Goal: Navigation & Orientation: Find specific page/section

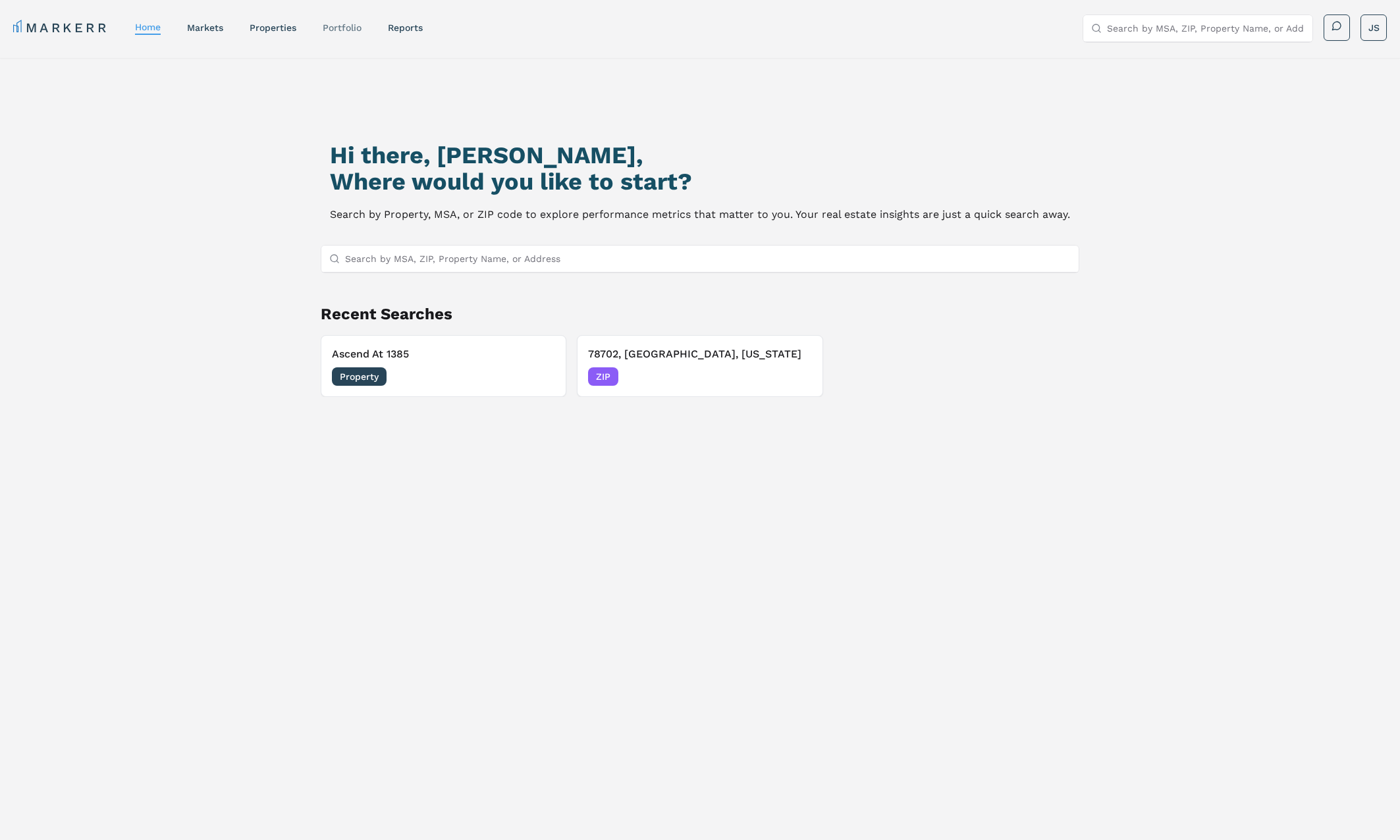
click at [352, 25] on link "Portfolio" at bounding box center [342, 27] width 39 height 10
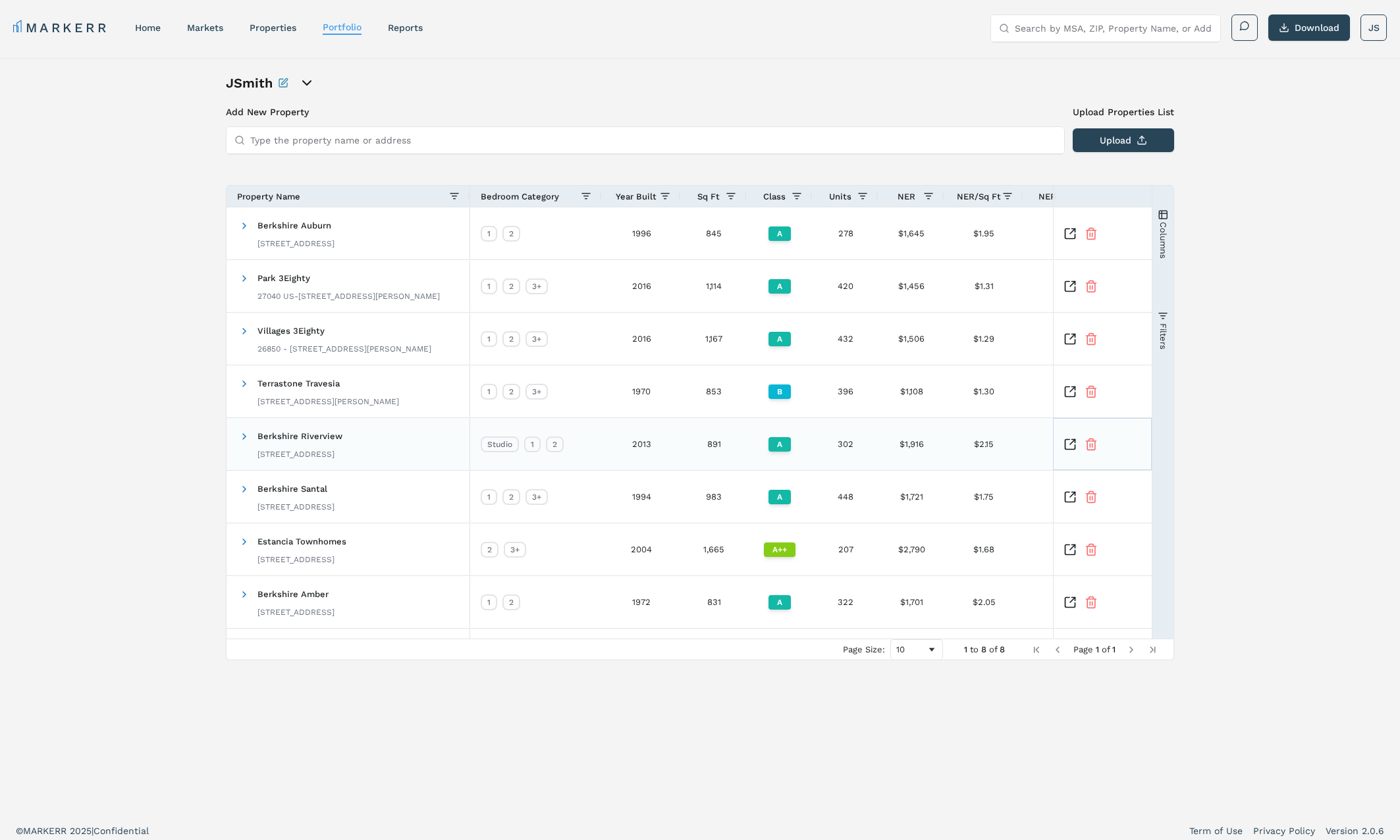
click at [1072, 445] on icon "Inspect Comparable" at bounding box center [1070, 444] width 14 height 14
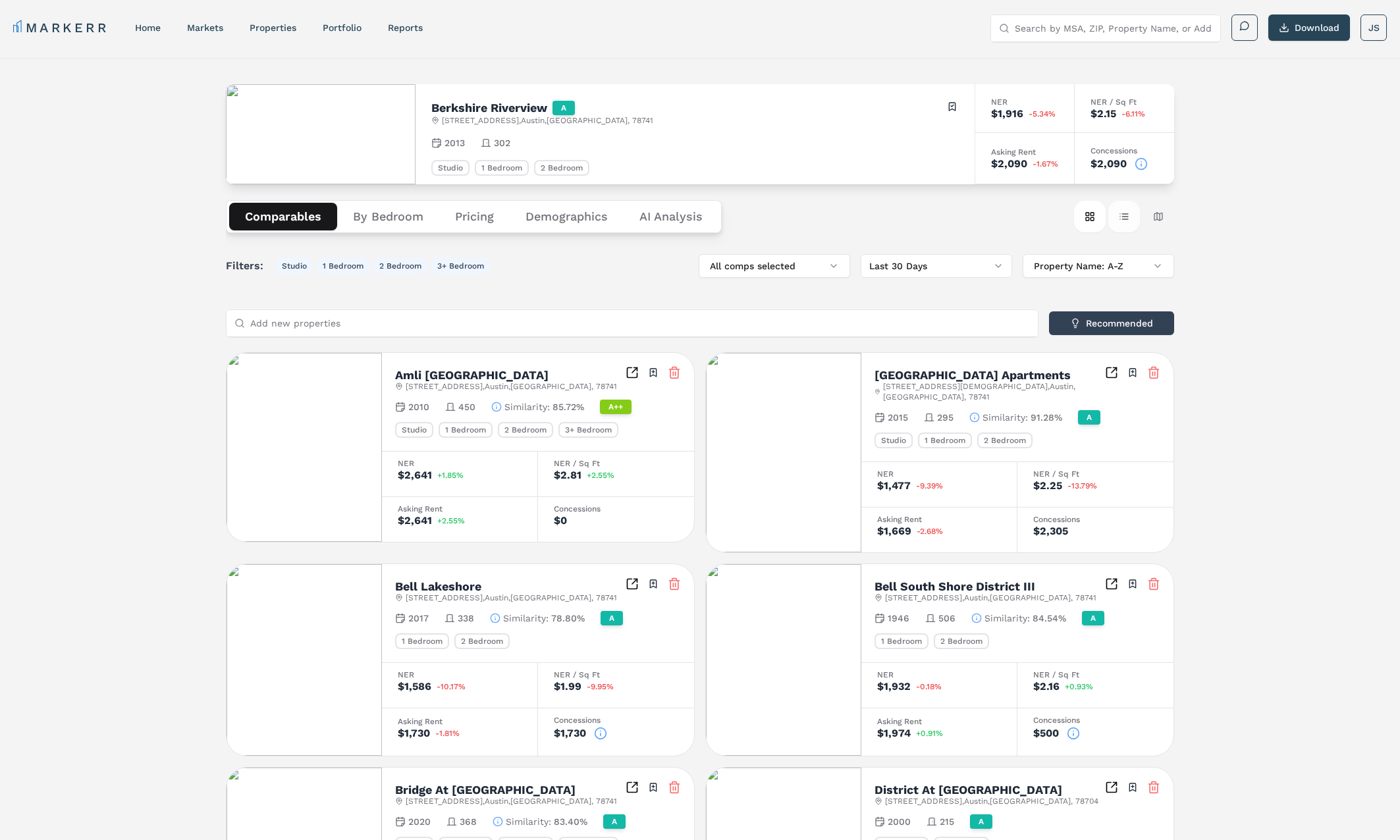
click at [1126, 218] on button "Table view" at bounding box center [1124, 217] width 32 height 32
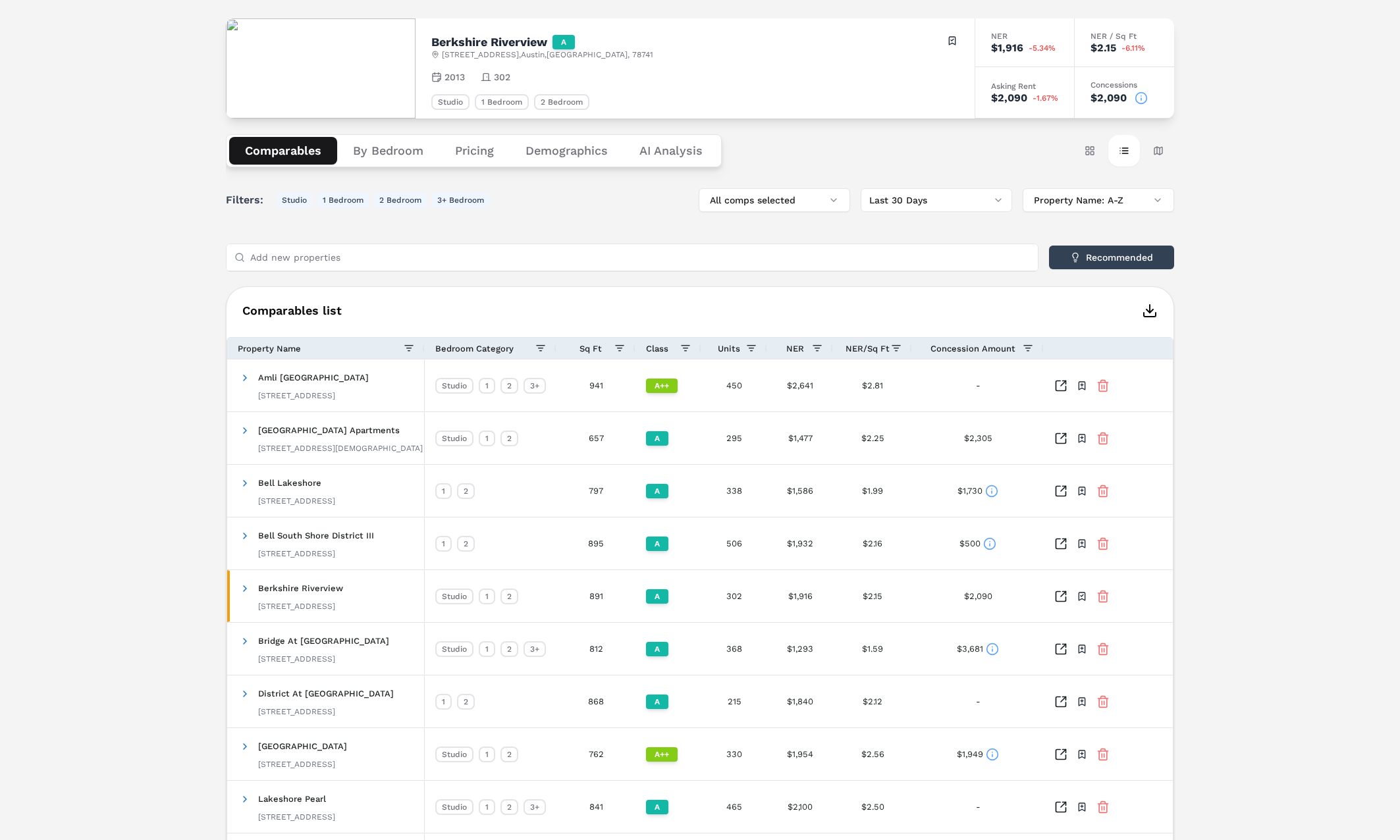
scroll to position [131, 0]
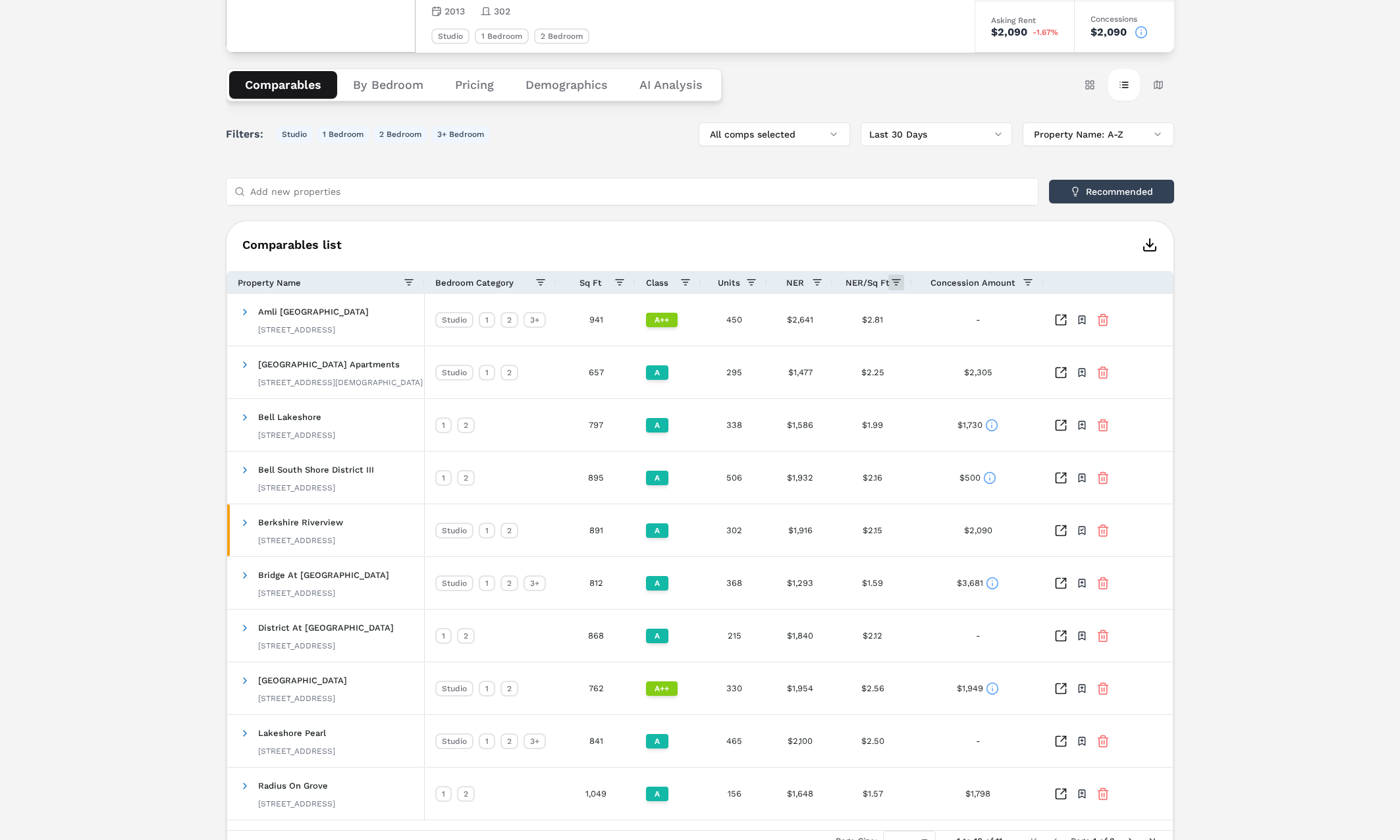
click at [895, 281] on span at bounding box center [896, 282] width 10 height 10
click at [896, 231] on div "Comparables list Press ENTER to sort. Press CTRL ENTER to open filter Drag here…" at bounding box center [700, 542] width 949 height 642
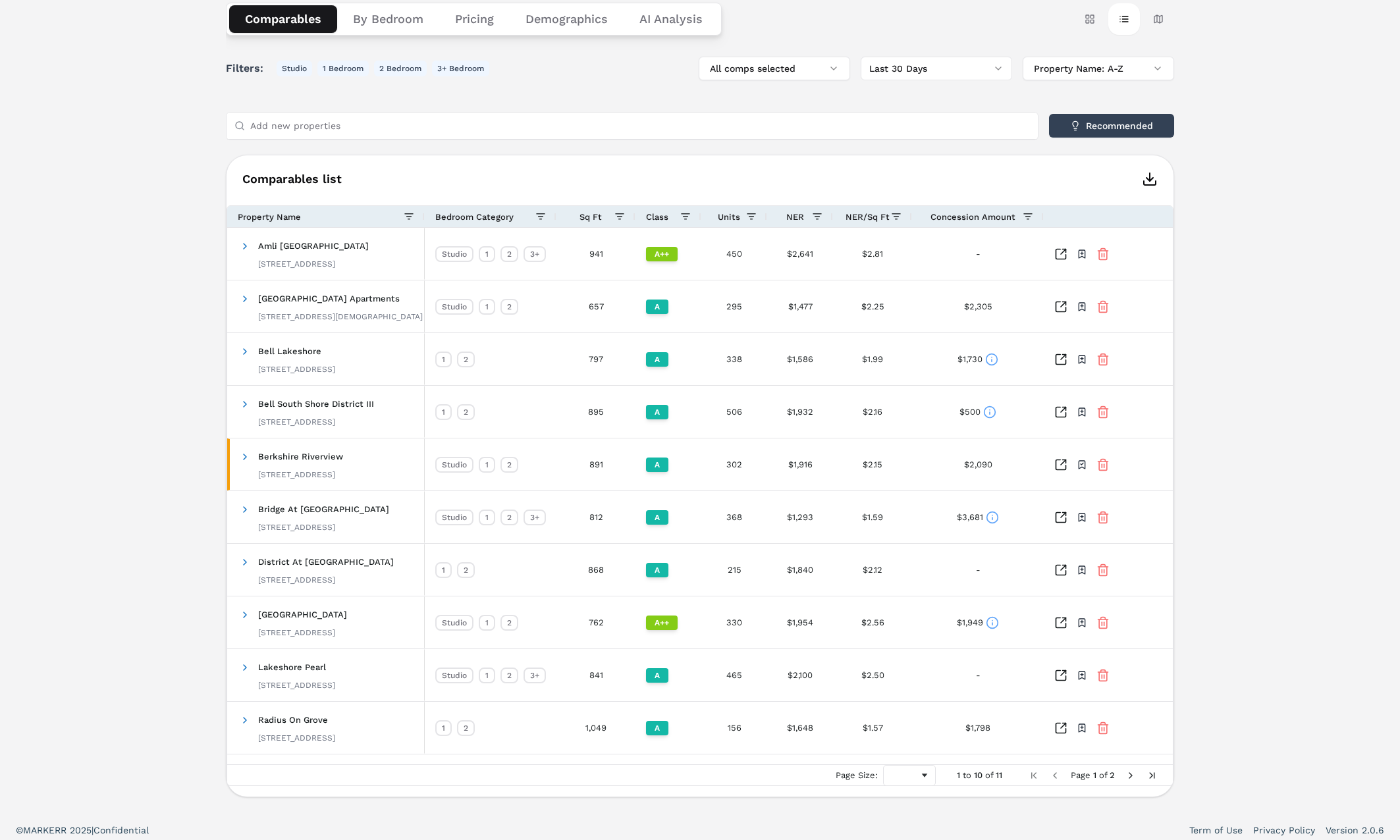
click at [1128, 779] on span "Next Page" at bounding box center [1131, 775] width 10 height 10
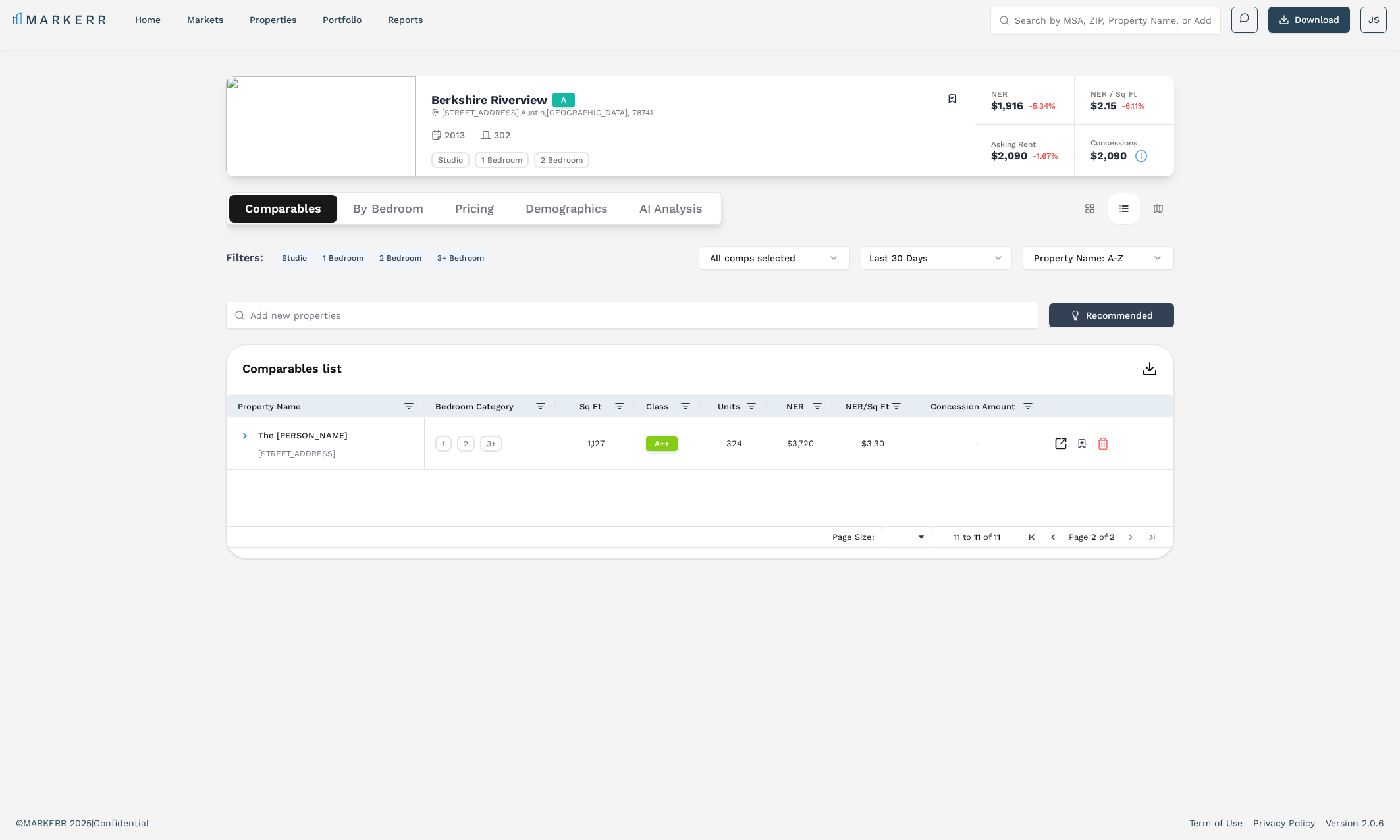
click at [1055, 537] on span "Previous Page" at bounding box center [1052, 537] width 10 height 10
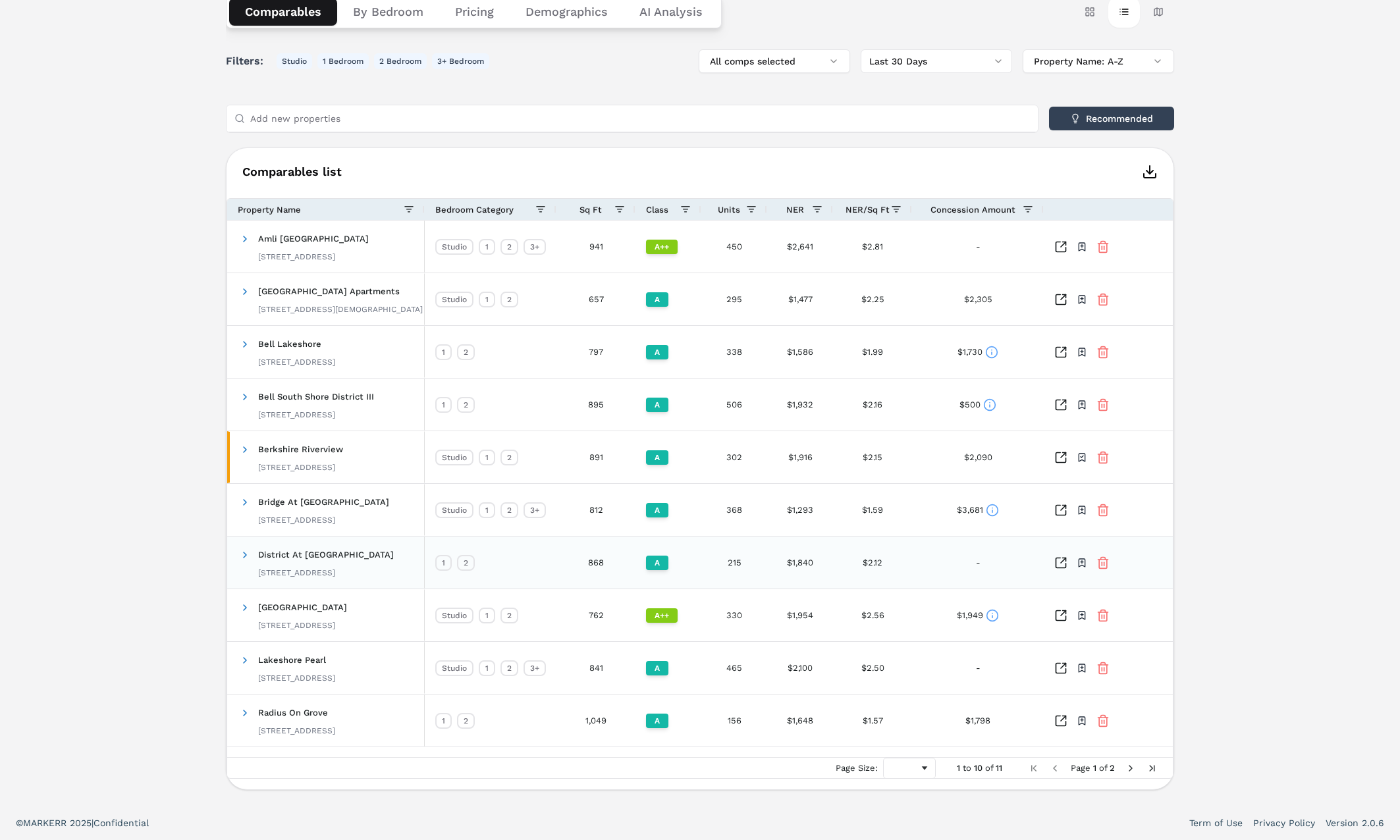
scroll to position [7, 0]
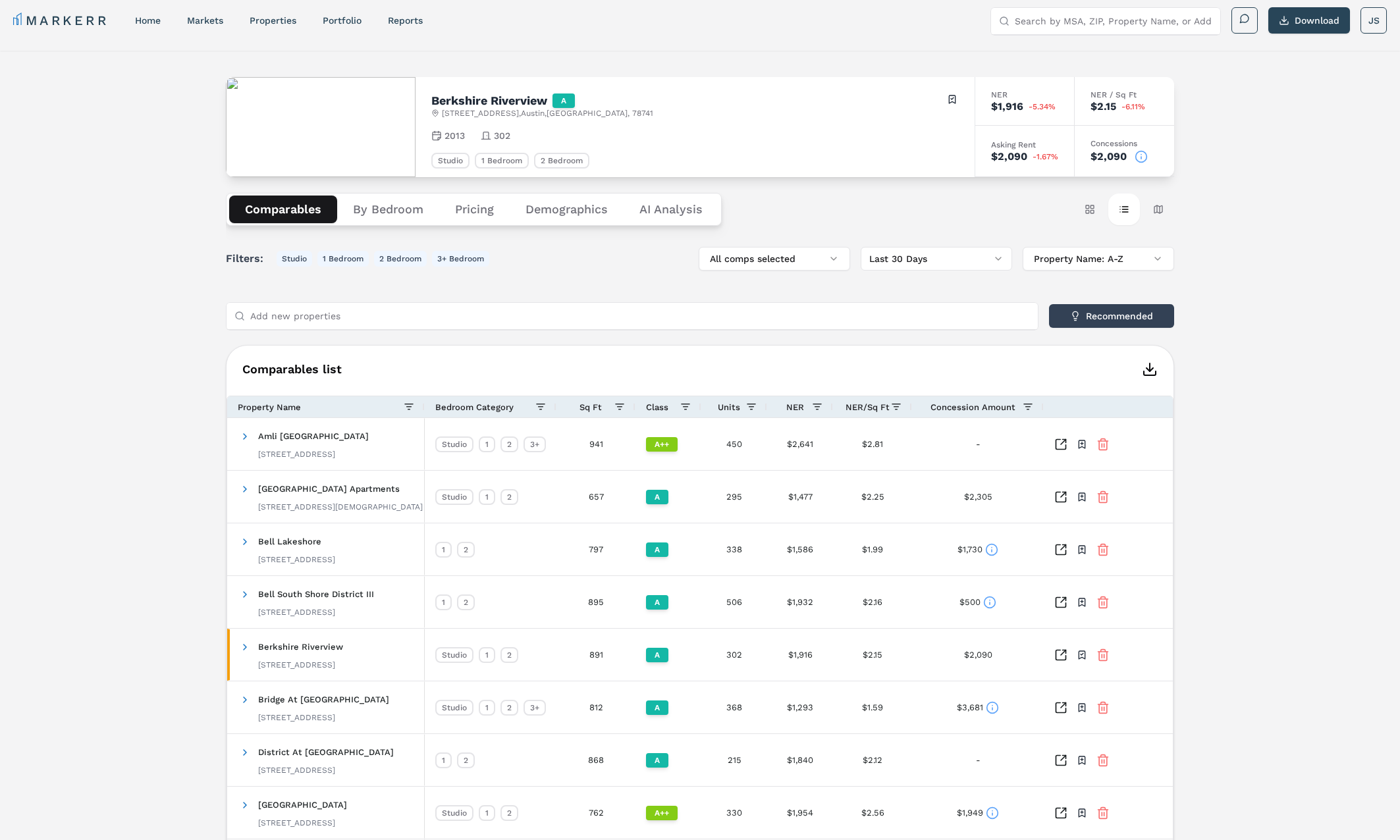
click at [1151, 374] on icon "button" at bounding box center [1150, 370] width 16 height 16
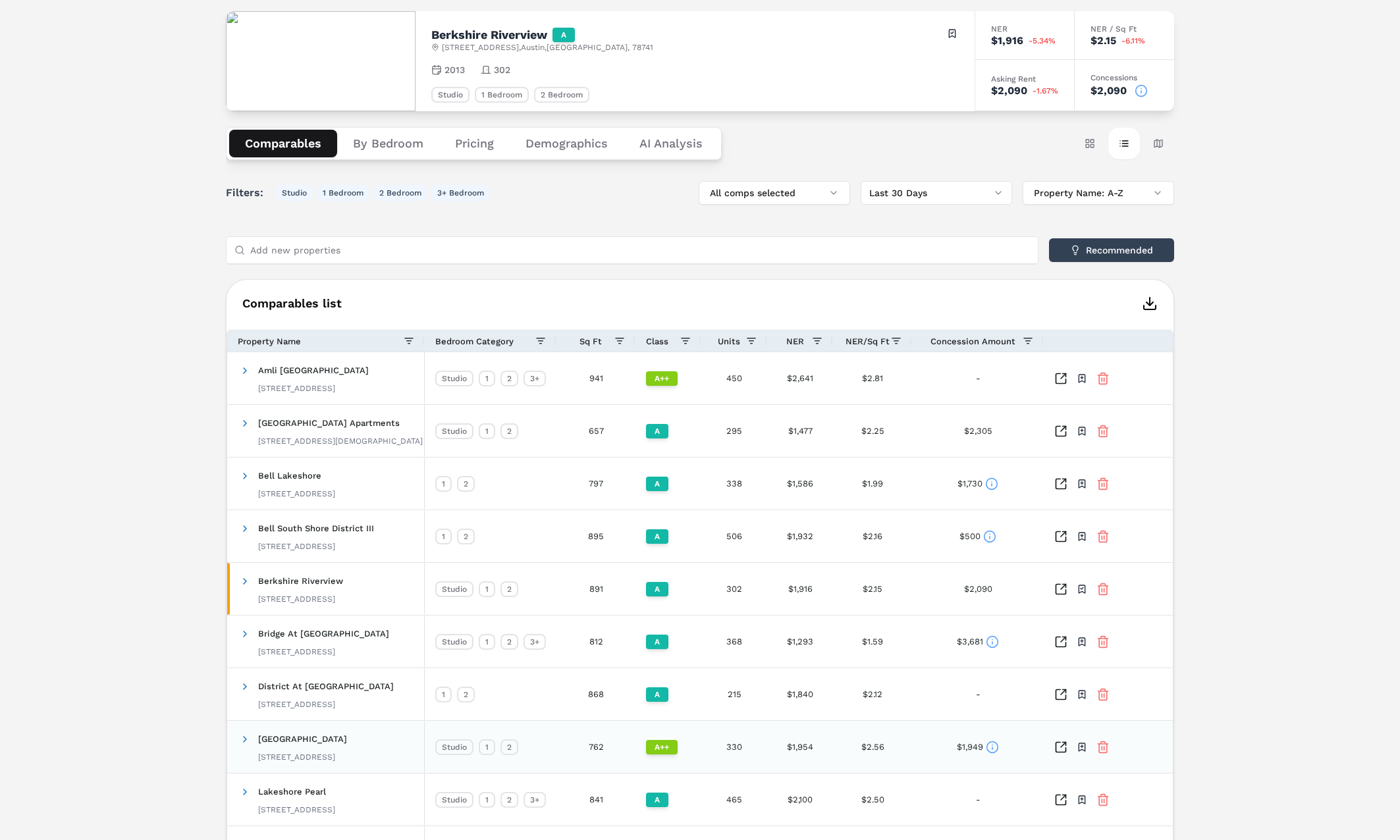
scroll to position [139, 0]
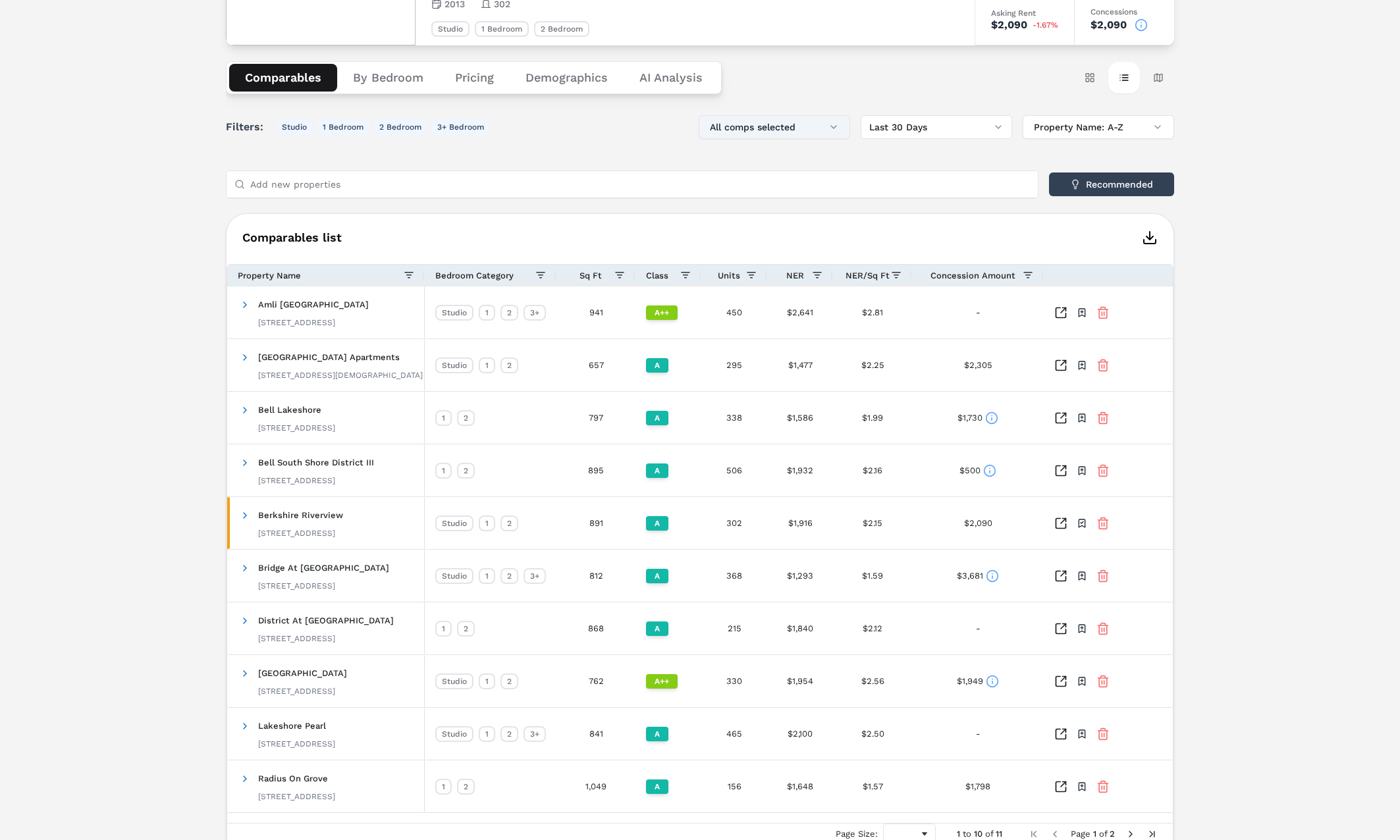
click at [813, 129] on button "All comps selected" at bounding box center [775, 128] width 151 height 24
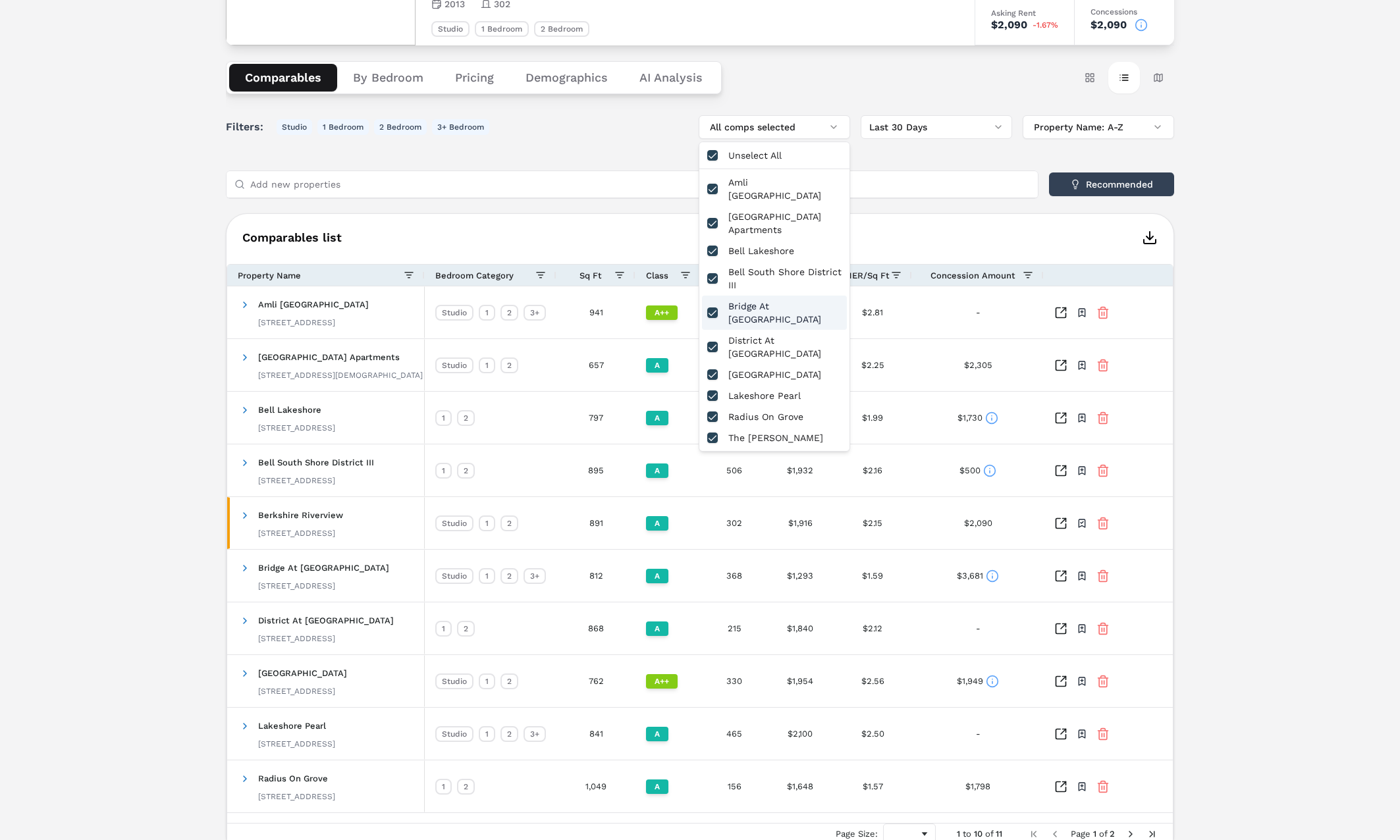
click at [711, 308] on button "button" at bounding box center [712, 312] width 10 height 10
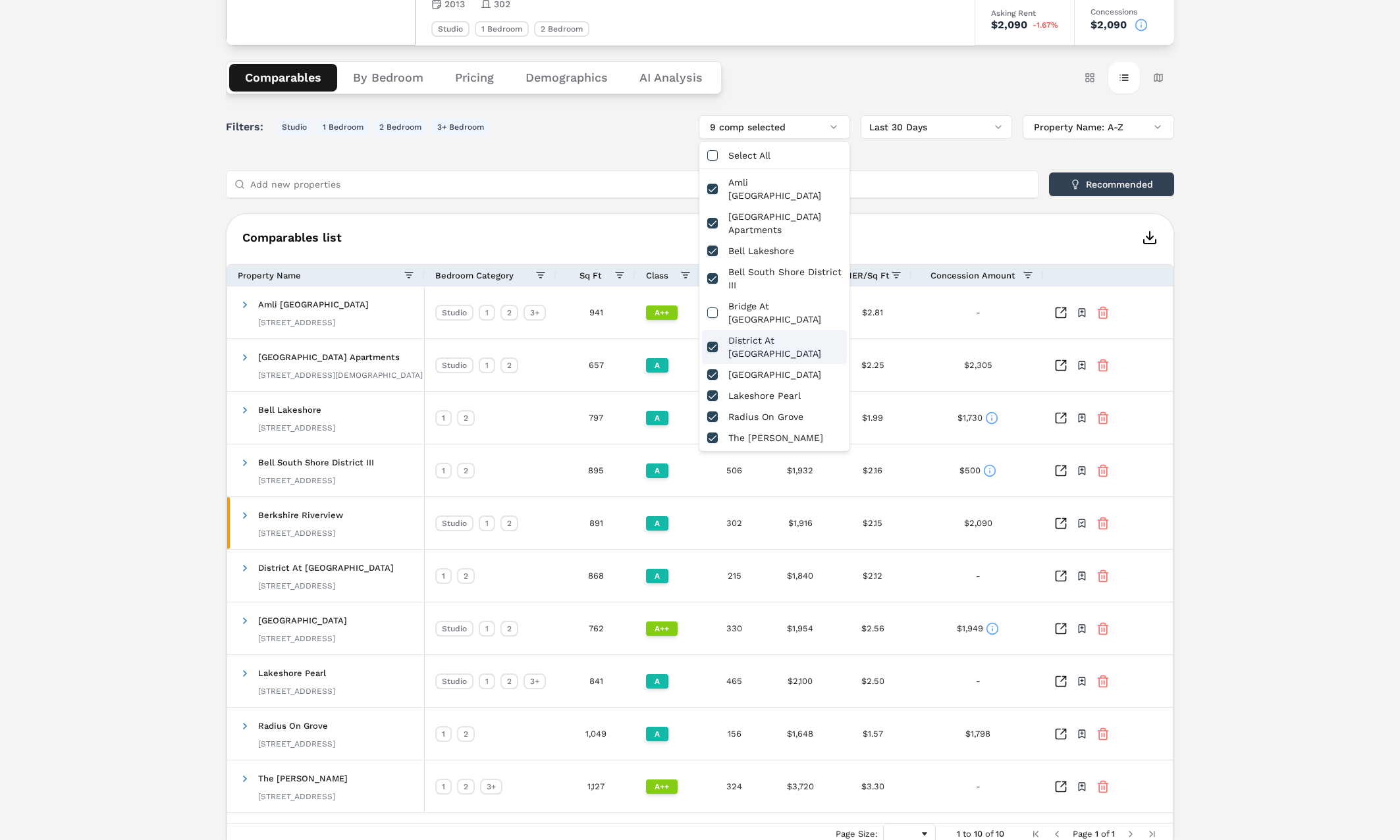
click at [710, 342] on button "button" at bounding box center [712, 347] width 10 height 10
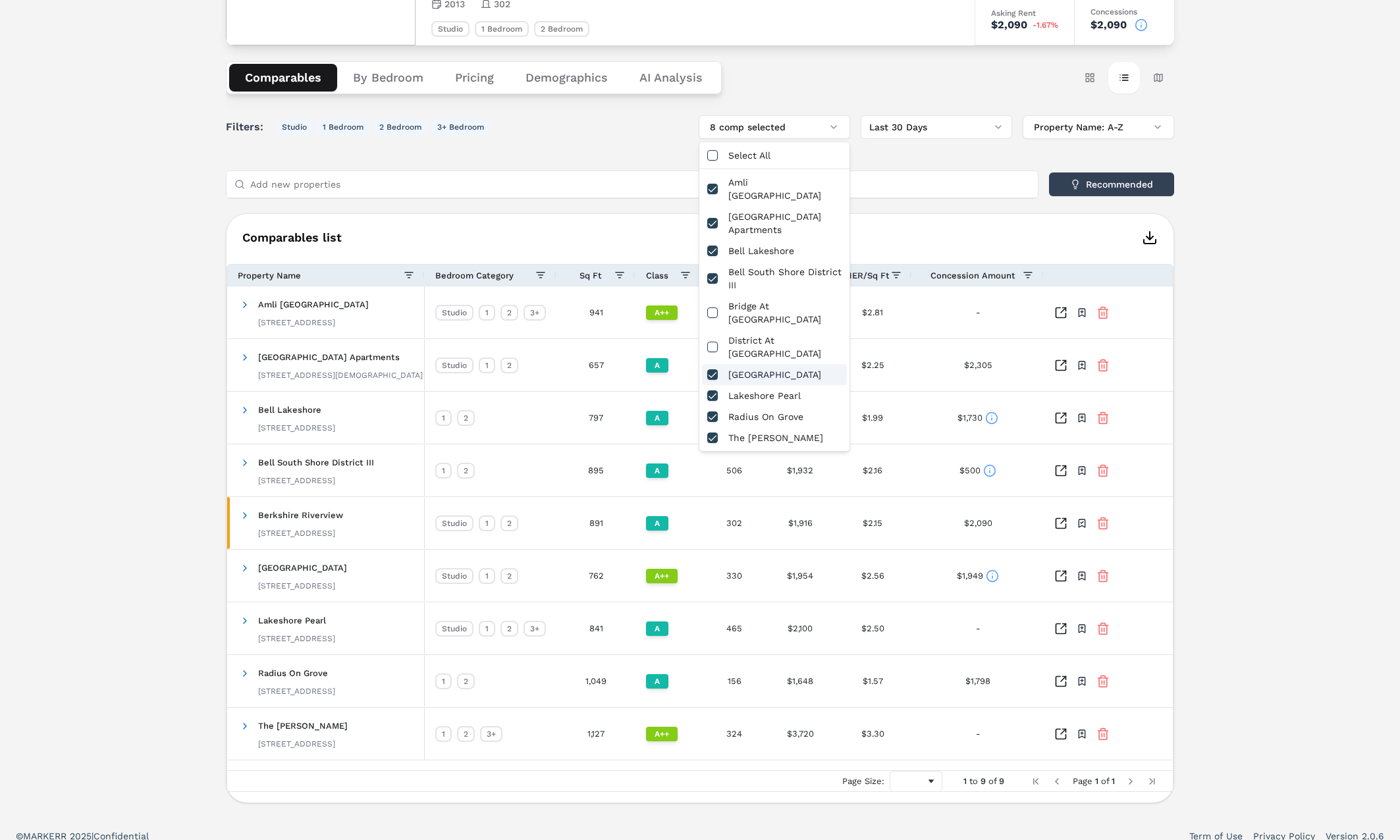
click at [710, 369] on button "button" at bounding box center [712, 374] width 10 height 10
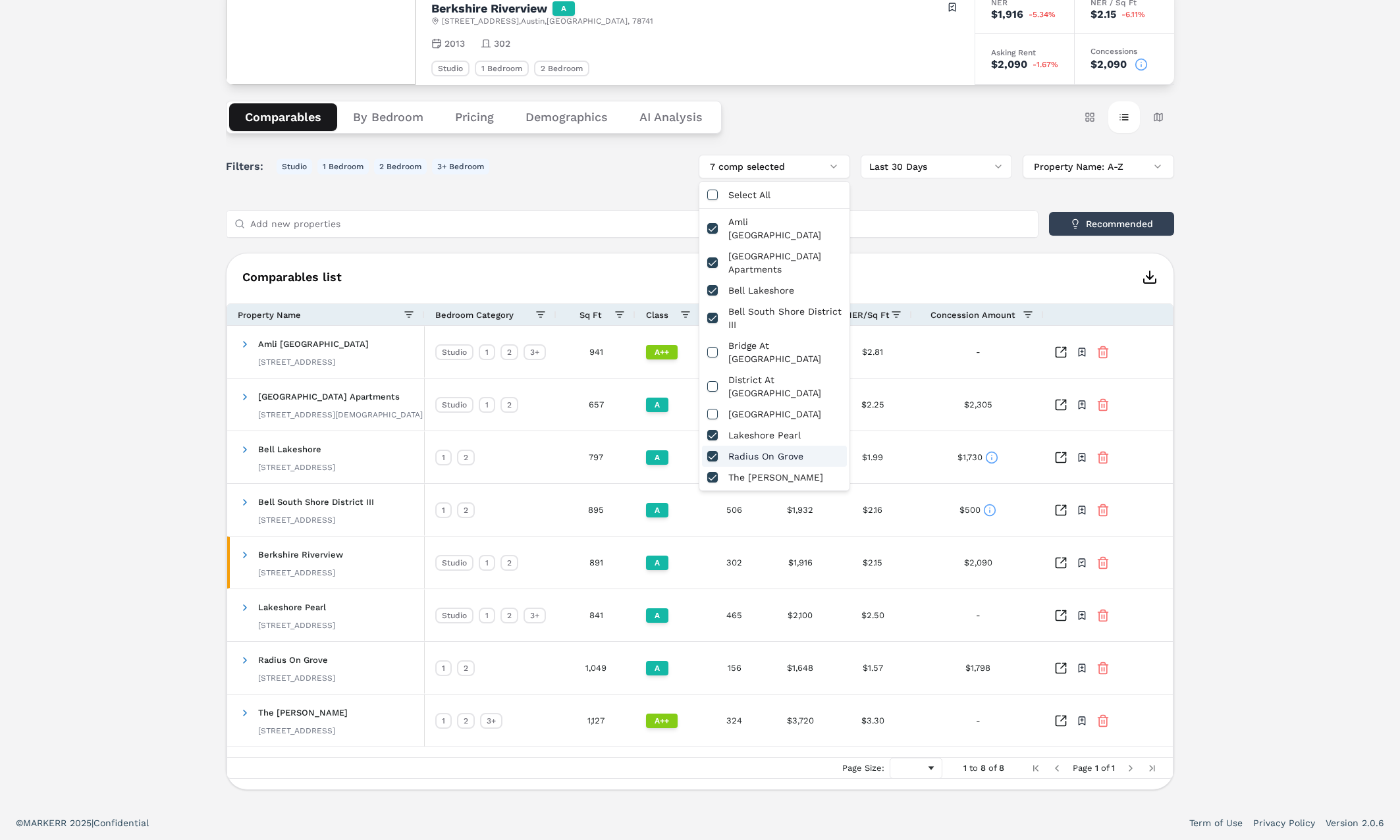
click at [710, 451] on button "button" at bounding box center [712, 456] width 10 height 10
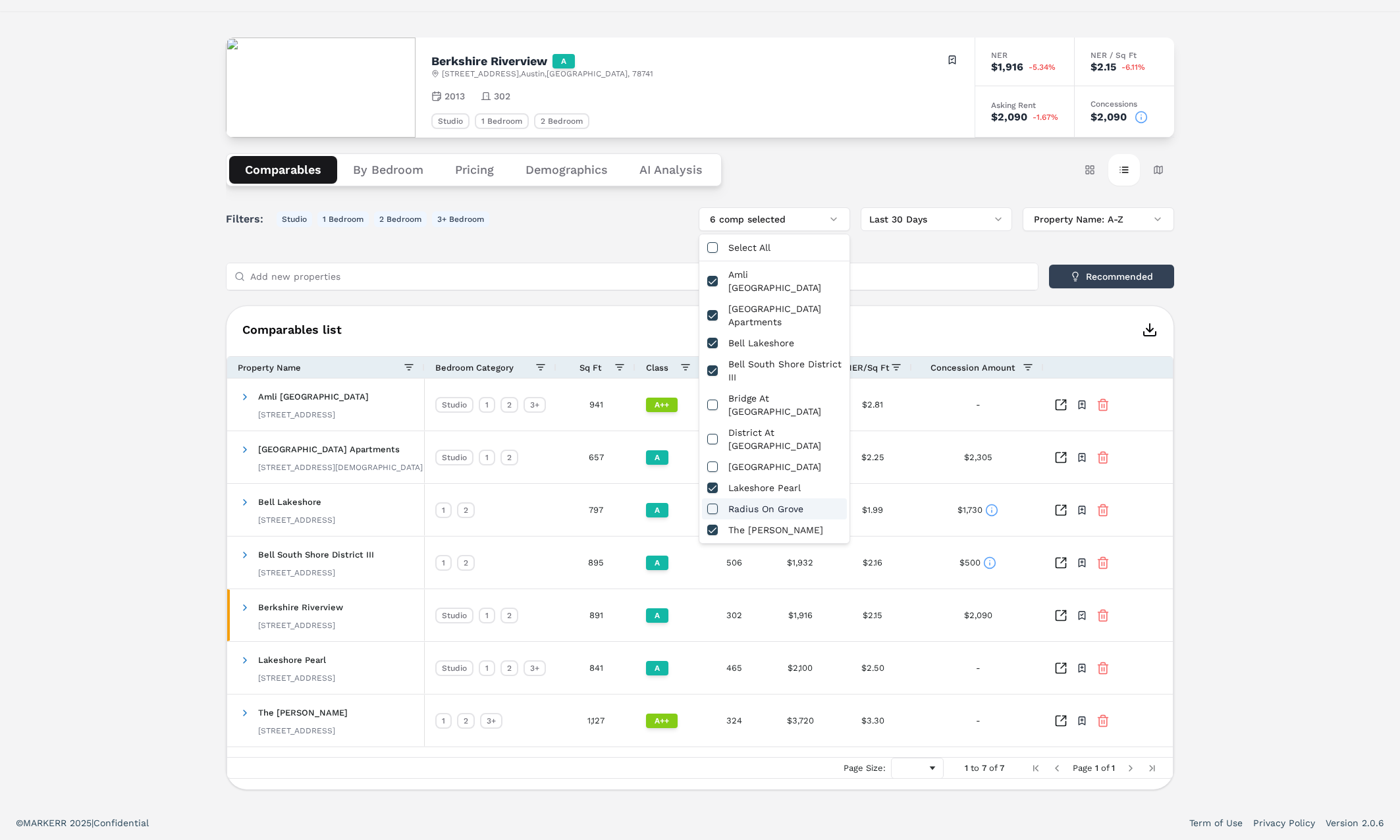
scroll to position [47, 0]
click at [1259, 430] on div "Berkshire Riverview A 1300 E Riverside Dr , Austin , TX , 78741 Toggle portfoli…" at bounding box center [700, 408] width 1400 height 795
